Goal: Task Accomplishment & Management: Manage account settings

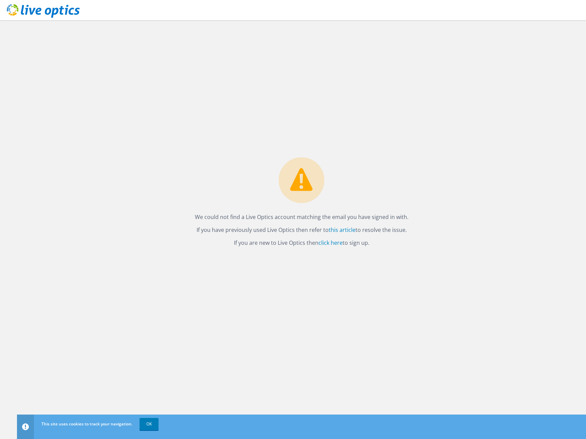
click at [24, 13] on icon at bounding box center [43, 11] width 73 height 14
click at [333, 244] on link "click here" at bounding box center [330, 242] width 24 height 7
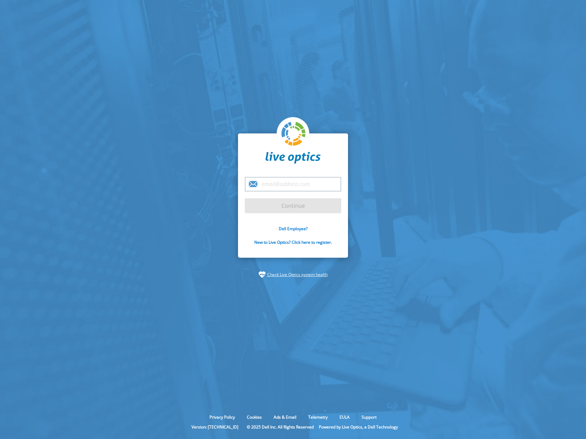
click at [301, 186] on input "email" at bounding box center [293, 184] width 96 height 15
type input "jose.ramirez@houstondistributing.com"
click at [297, 205] on input "Continue" at bounding box center [293, 205] width 96 height 15
click at [311, 241] on link "New to Live Optics? Click here to register." at bounding box center [293, 242] width 78 height 6
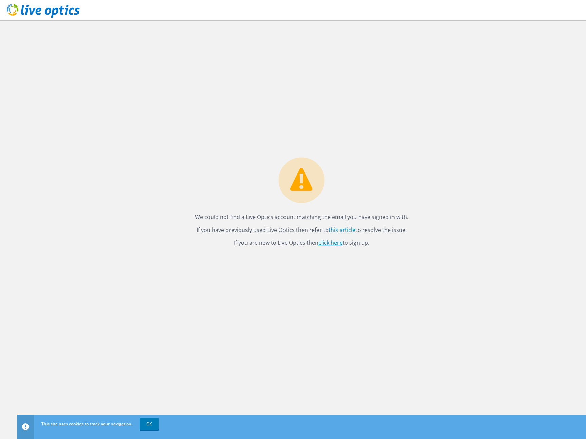
click at [328, 243] on link "click here" at bounding box center [330, 242] width 24 height 7
click at [53, 10] on use at bounding box center [43, 11] width 73 height 14
